Goal: Information Seeking & Learning: Learn about a topic

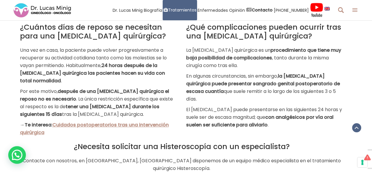
scroll to position [1323, 0]
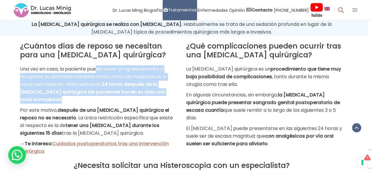
drag, startPoint x: 106, startPoint y: 65, endPoint x: 155, endPoint y: 96, distance: 58.1
click at [155, 96] on p "Una vez en casa, la paciente puede volver progresivamente a recuperar su activi…" at bounding box center [98, 84] width 157 height 38
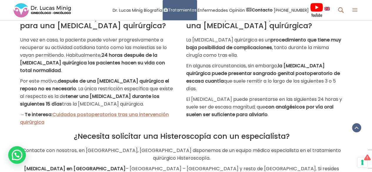
scroll to position [1353, 0]
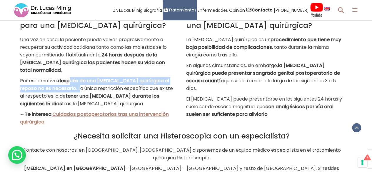
drag, startPoint x: 71, startPoint y: 75, endPoint x: 78, endPoint y: 84, distance: 11.9
click at [78, 84] on p "Por este motivo, después de una [MEDICAL_DATA] quirúrgica el reposo no es neces…" at bounding box center [98, 92] width 157 height 31
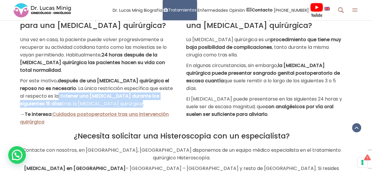
drag, startPoint x: 58, startPoint y: 92, endPoint x: 154, endPoint y: 97, distance: 95.6
click at [154, 97] on p "Por este motivo, después de una [MEDICAL_DATA] quirúrgica el reposo no es neces…" at bounding box center [98, 92] width 157 height 31
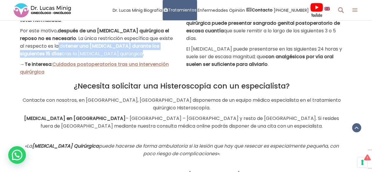
scroll to position [1441, 0]
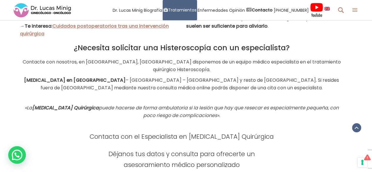
click at [144, 58] on p "Contacte con nosotros, en [GEOGRAPHIC_DATA], [GEOGRAPHIC_DATA] disponemos de un…" at bounding box center [181, 65] width 323 height 15
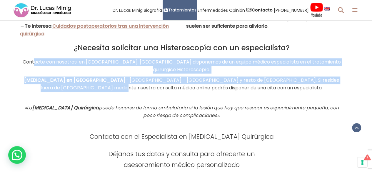
drag, startPoint x: 35, startPoint y: 57, endPoint x: 136, endPoint y: 68, distance: 101.7
click at [137, 72] on div "¿Necesita solicitar una Histeroscopía con un especialista? Contacte con nosotro…" at bounding box center [181, 67] width 323 height 48
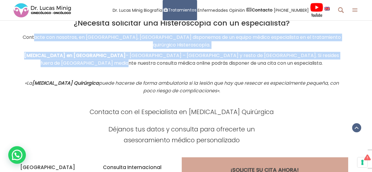
scroll to position [1470, 0]
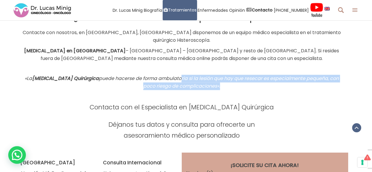
drag, startPoint x: 170, startPoint y: 65, endPoint x: 211, endPoint y: 73, distance: 42.3
click at [211, 75] on em "«La [MEDICAL_DATA] Quirúrgica puede hacerse de forma ambulatoria si la lesión q…" at bounding box center [182, 82] width 314 height 14
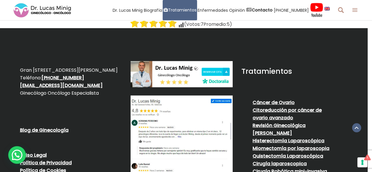
scroll to position [1881, 0]
